Goal: Information Seeking & Learning: Learn about a topic

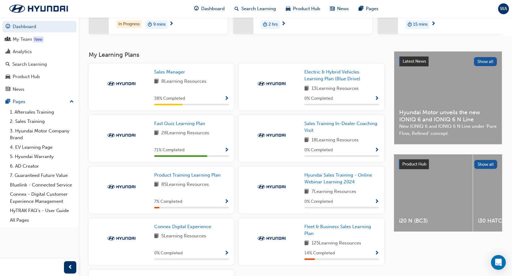
scroll to position [124, 0]
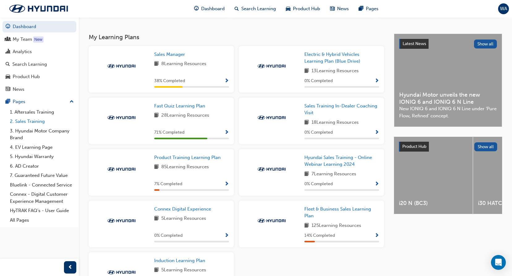
click at [24, 120] on link "2. Sales Training" at bounding box center [41, 122] width 69 height 10
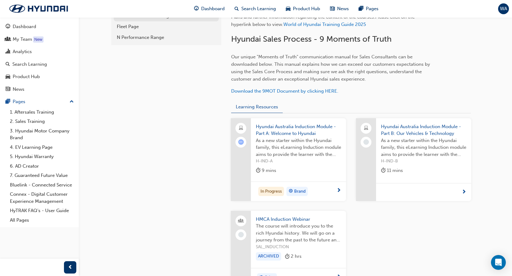
scroll to position [59, 0]
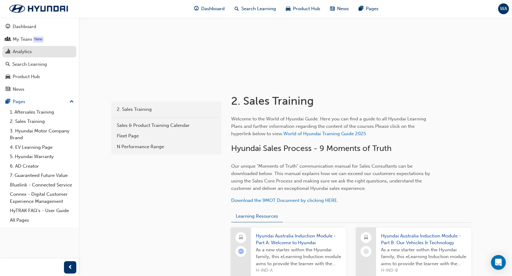
click at [23, 52] on div "Analytics" at bounding box center [22, 51] width 19 height 7
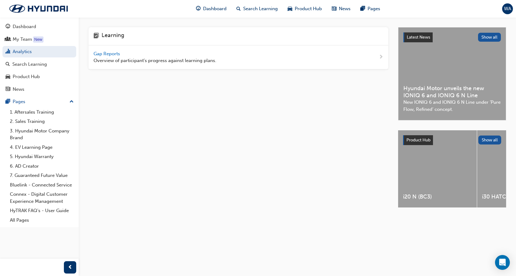
click at [153, 61] on span "Overview of participant's progress against learning plans." at bounding box center [155, 60] width 123 height 7
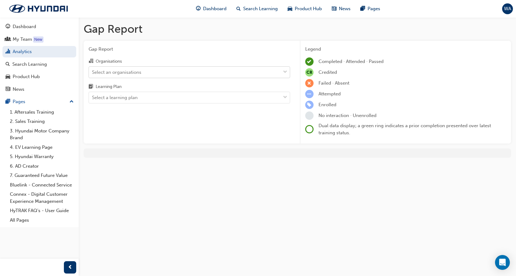
click at [121, 72] on div "Select an organisations" at bounding box center [116, 72] width 49 height 7
click at [93, 72] on input "Organisations Select an organisations" at bounding box center [92, 71] width 1 height 5
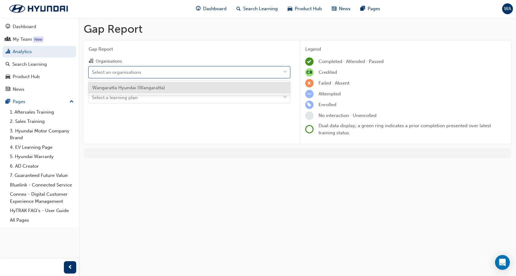
click at [135, 91] on div "Wangaratta Hyundai (Wangaratta)" at bounding box center [190, 88] width 202 height 12
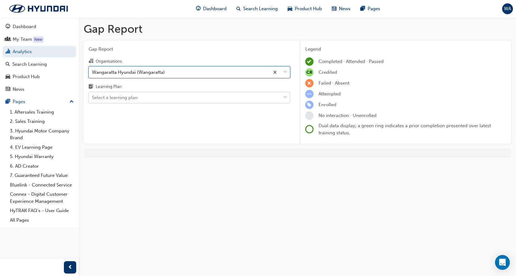
click at [132, 98] on div "Select a learning plan" at bounding box center [115, 97] width 46 height 7
click at [93, 98] on input "Learning Plan Select a learning plan" at bounding box center [92, 97] width 1 height 5
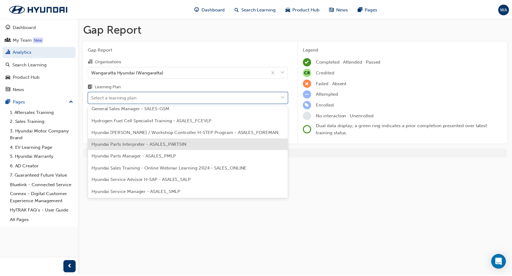
scroll to position [93, 0]
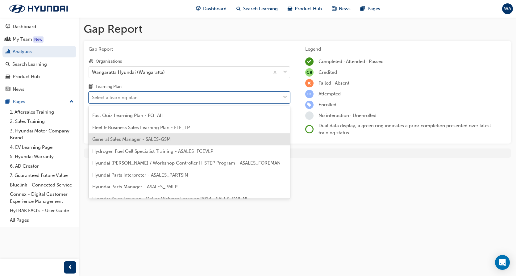
click at [120, 139] on span "General Sales Manager - SALES-GSM" at bounding box center [131, 139] width 78 height 6
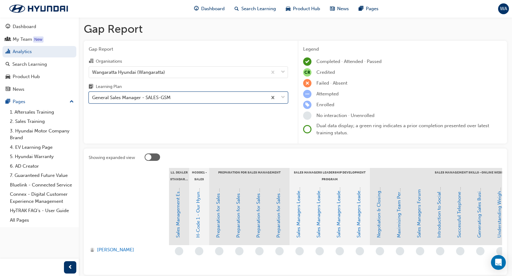
click at [114, 97] on div "General Sales Manager - SALES-GSM" at bounding box center [131, 97] width 78 height 7
click at [93, 97] on input "Learning Plan option General Sales Manager - SALES-GSM, selected. 0 results ava…" at bounding box center [92, 97] width 1 height 5
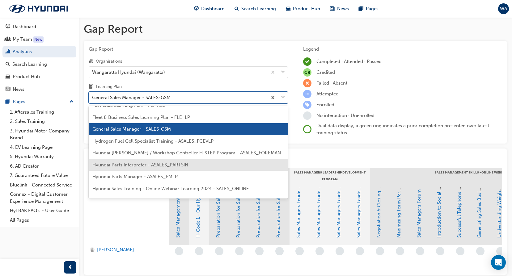
scroll to position [93, 0]
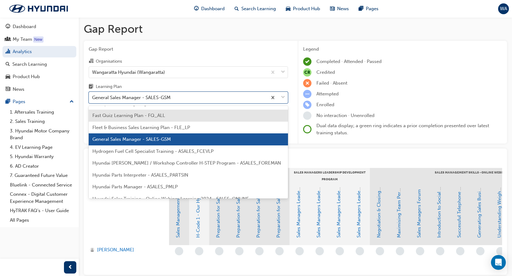
click at [137, 117] on span "Fast Quiz Learning Plan - FQ_ALL" at bounding box center [128, 116] width 73 height 6
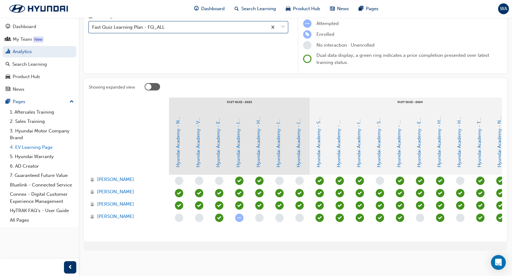
click at [35, 149] on link "4. EV Learning Page" at bounding box center [41, 148] width 69 height 10
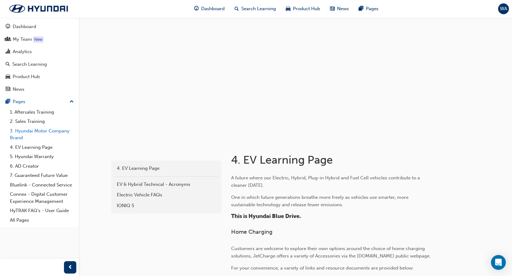
click at [27, 130] on link "3. Hyundai Motor Company Brand" at bounding box center [41, 134] width 69 height 16
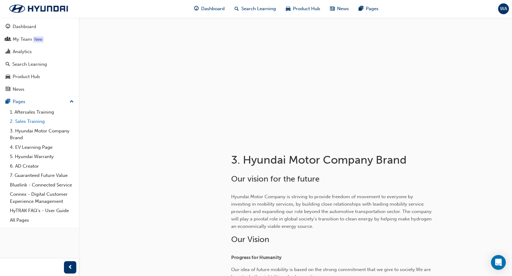
click at [28, 120] on link "2. Sales Training" at bounding box center [41, 122] width 69 height 10
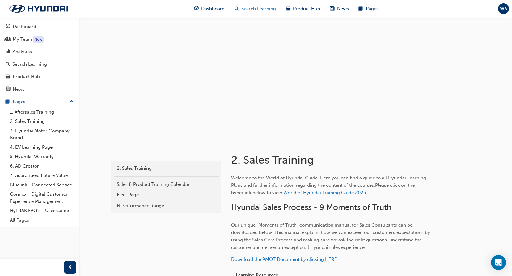
click at [253, 7] on span "Search Learning" at bounding box center [258, 8] width 35 height 7
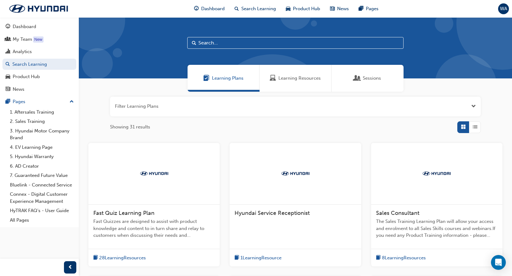
click at [222, 42] on input "text" at bounding box center [295, 43] width 216 height 12
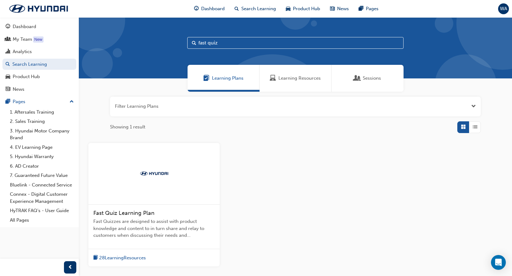
type input "fast quiz"
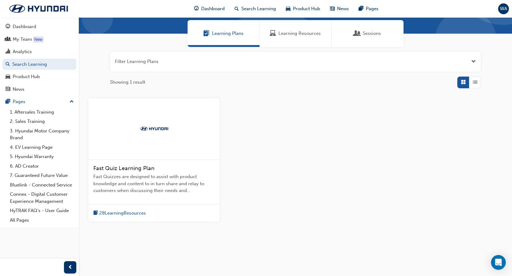
scroll to position [50, 0]
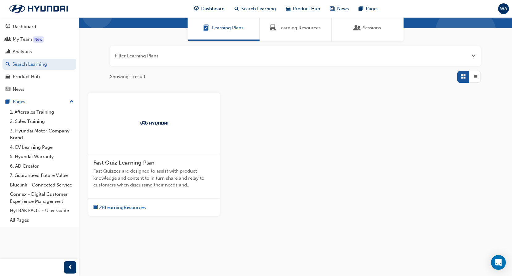
click at [141, 161] on span "Fast Quiz Learning Plan" at bounding box center [123, 162] width 61 height 7
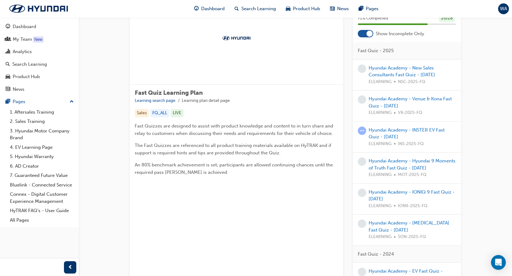
scroll to position [124, 0]
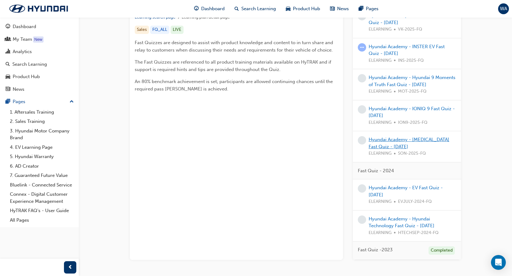
click at [396, 140] on link "Hyundai Academy - [MEDICAL_DATA] Fast Quiz - [DATE]" at bounding box center [408, 143] width 81 height 13
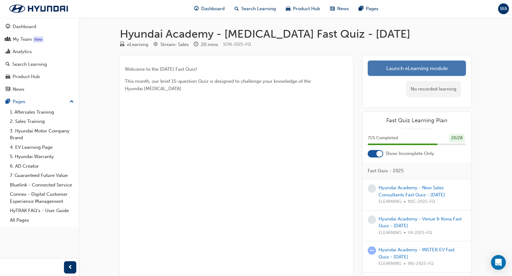
click at [405, 70] on link "Launch eLearning module" at bounding box center [416, 68] width 98 height 15
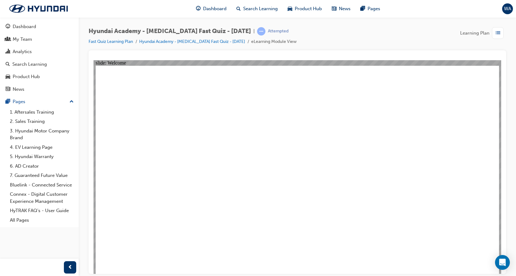
click at [157, 41] on link "Hyundai Academy - [MEDICAL_DATA] Fast Quiz - [DATE]" at bounding box center [192, 41] width 106 height 5
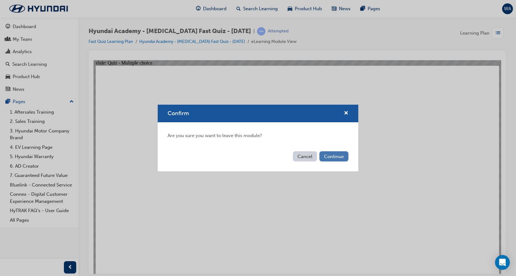
click at [337, 154] on button "Continue" at bounding box center [334, 156] width 29 height 10
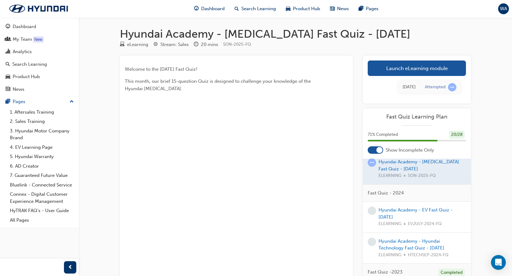
scroll to position [185, 0]
click at [33, 120] on link "2. Sales Training" at bounding box center [41, 122] width 69 height 10
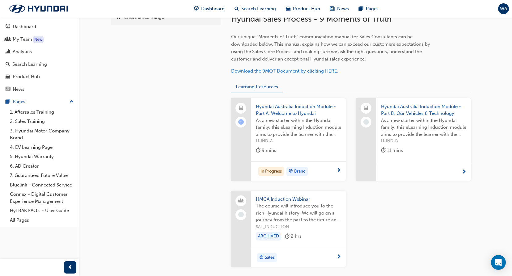
scroll to position [244, 0]
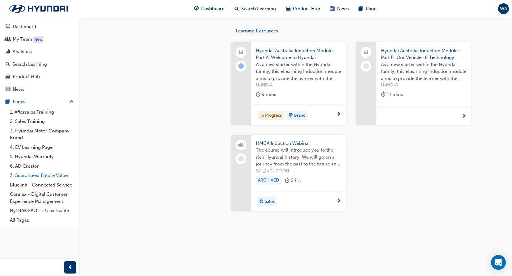
click at [61, 176] on link "7. Guaranteed Future Value" at bounding box center [41, 176] width 69 height 10
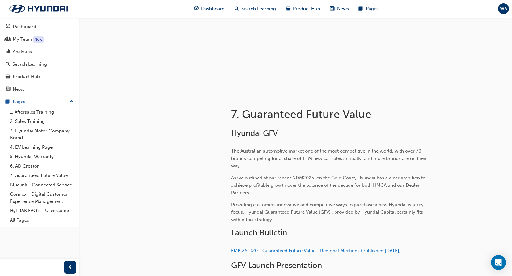
scroll to position [154, 0]
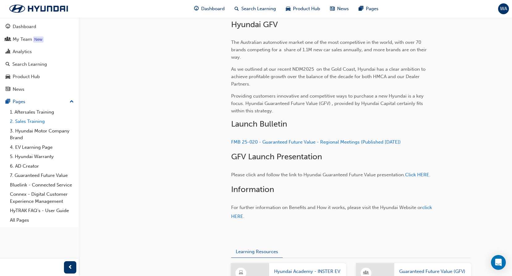
click at [25, 120] on link "2. Sales Training" at bounding box center [41, 122] width 69 height 10
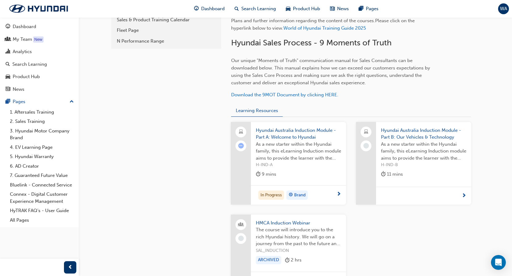
scroll to position [90, 0]
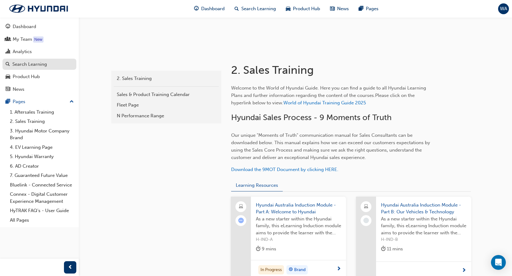
click at [37, 66] on div "Search Learning" at bounding box center [29, 64] width 35 height 7
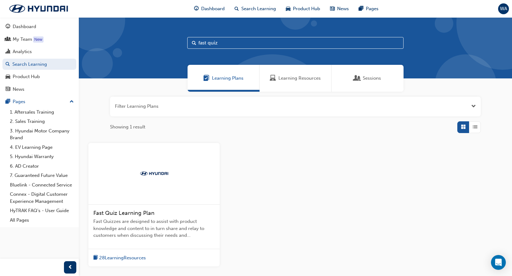
click at [220, 44] on input "fast quiz" at bounding box center [295, 43] width 216 height 12
type input "f"
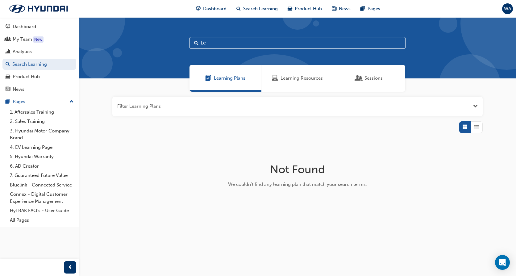
type input "L"
type input "F"
type input "N"
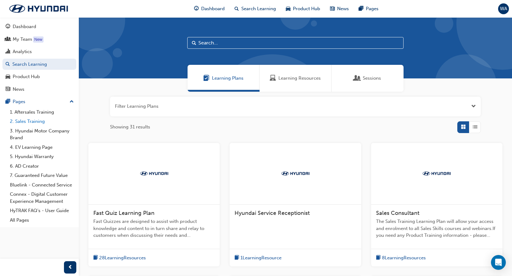
click at [40, 122] on link "2. Sales Training" at bounding box center [41, 122] width 69 height 10
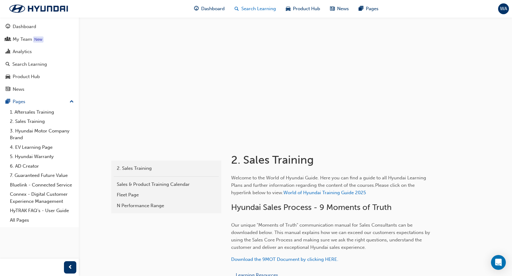
click at [258, 9] on span "Search Learning" at bounding box center [258, 8] width 35 height 7
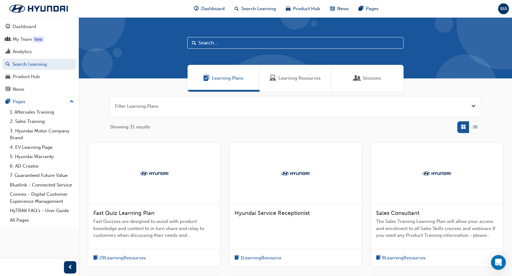
click at [229, 43] on input "text" at bounding box center [295, 43] width 216 height 12
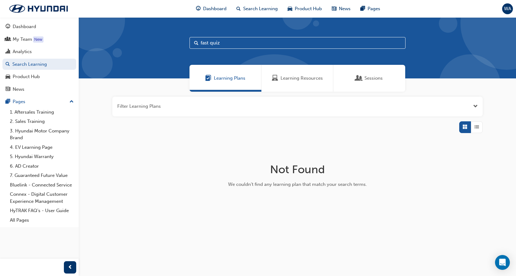
type input "fast quiz"
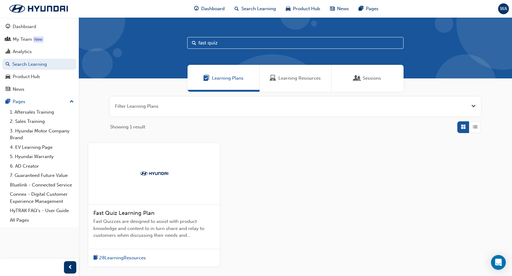
click at [135, 212] on span "Fast Quiz Learning Plan" at bounding box center [123, 213] width 61 height 7
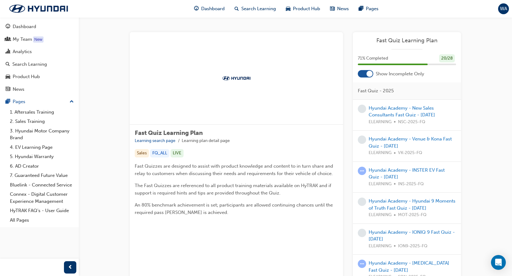
click at [367, 73] on div at bounding box center [369, 74] width 6 height 6
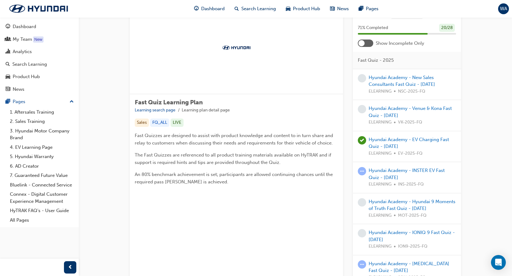
scroll to position [31, 0]
